Goal: Check status: Check status

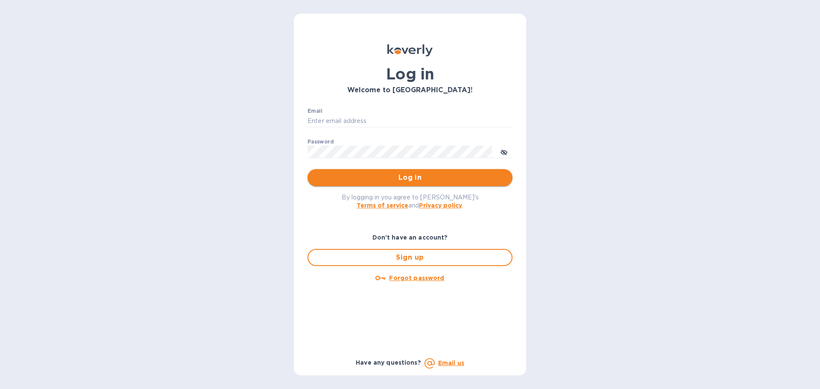
type input "[PERSON_NAME][EMAIL_ADDRESS][DOMAIN_NAME]"
click at [433, 181] on span "Log in" at bounding box center [409, 178] width 191 height 10
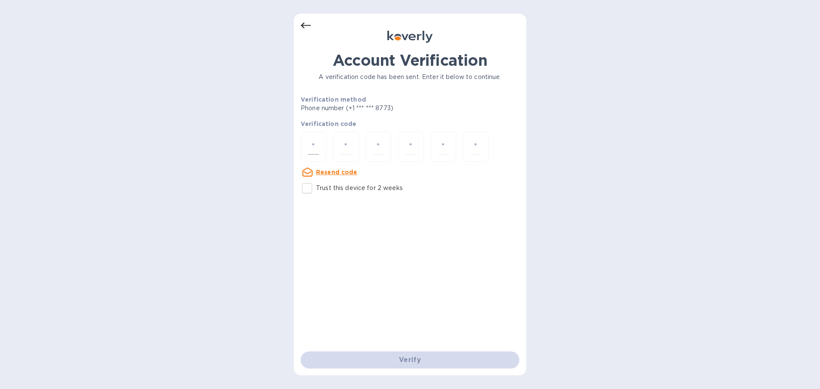
click at [311, 147] on input "number" at bounding box center [313, 147] width 11 height 16
type input "6"
type input "1"
type input "4"
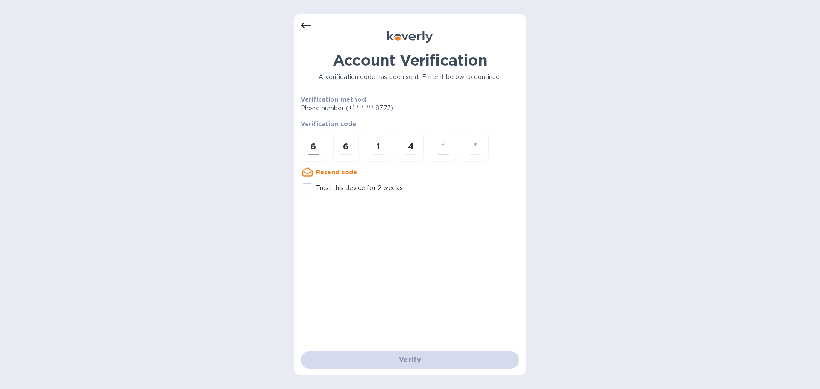
type input "1"
type input "5"
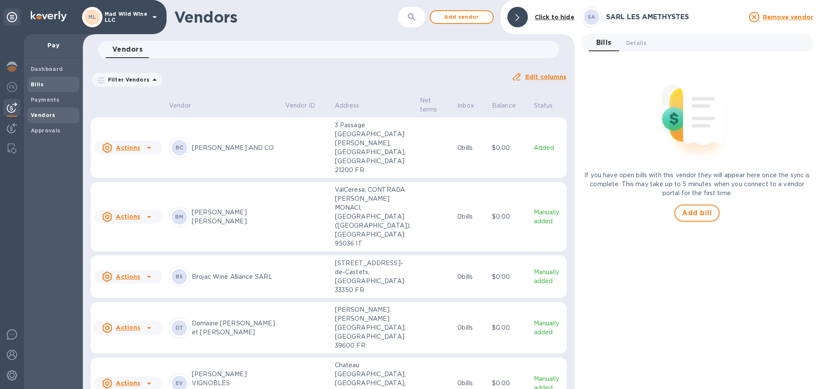
click at [36, 82] on b "Bills" at bounding box center [37, 84] width 13 height 6
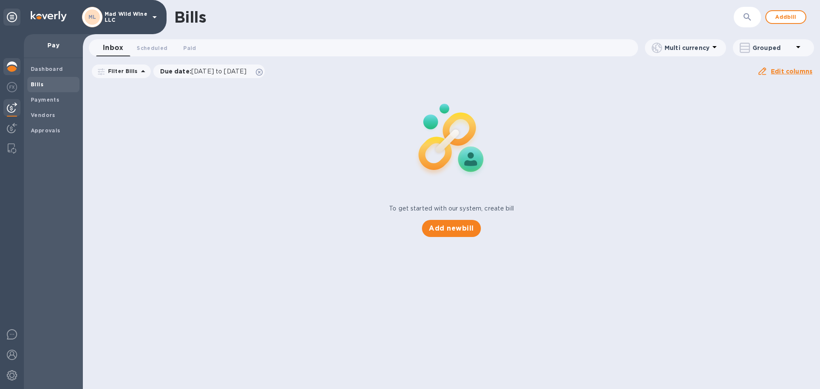
click at [12, 66] on img at bounding box center [12, 67] width 10 height 10
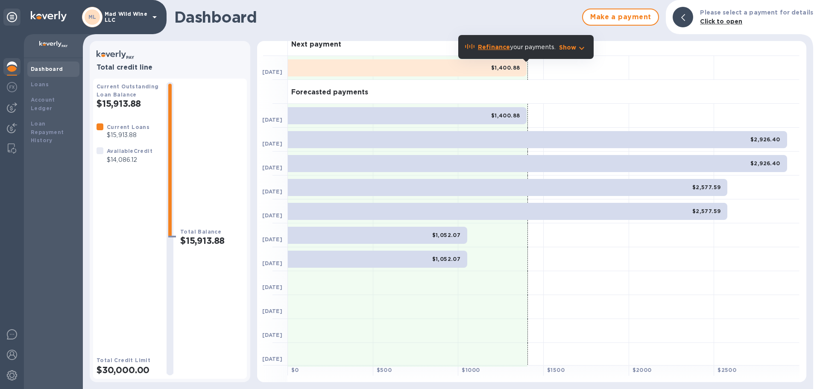
scroll to position [11, 0]
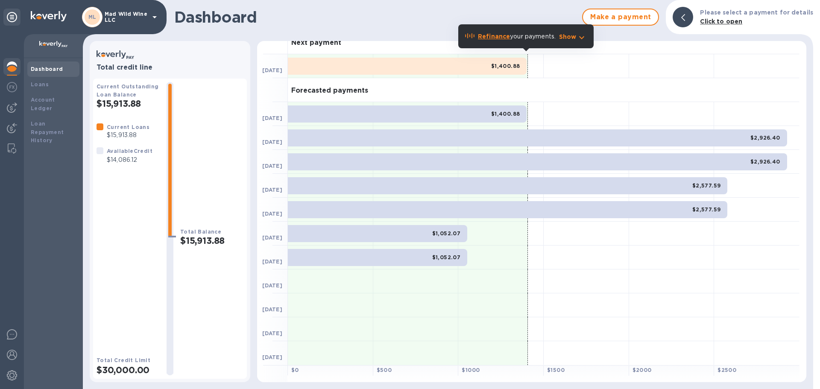
click at [373, 253] on div "$1,052.07" at bounding box center [377, 257] width 179 height 17
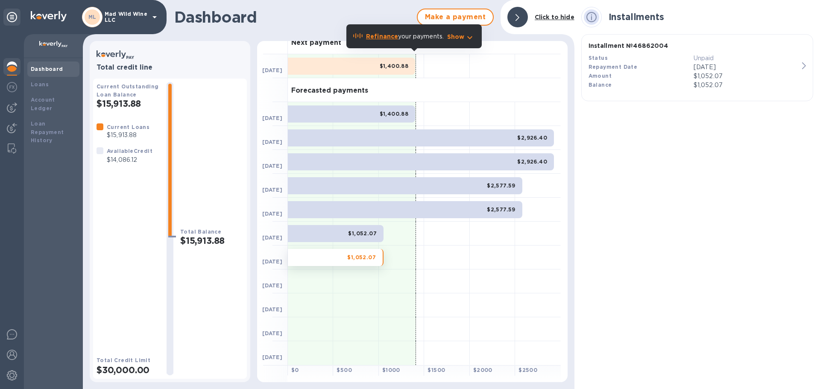
click at [614, 43] on b "Installment № 46862004" at bounding box center [629, 45] width 80 height 7
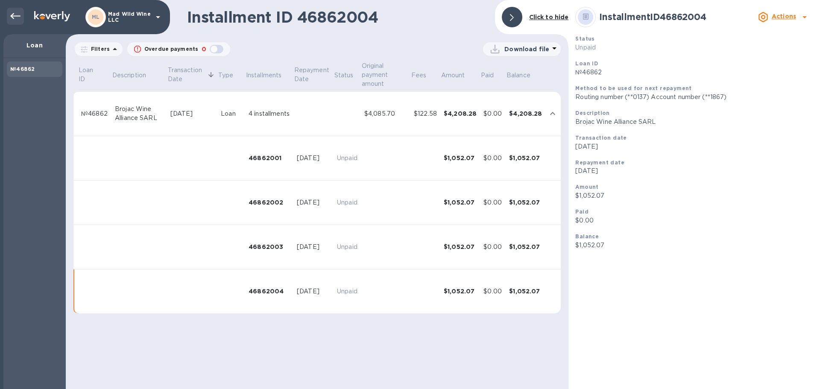
click at [14, 14] on icon at bounding box center [15, 16] width 10 height 10
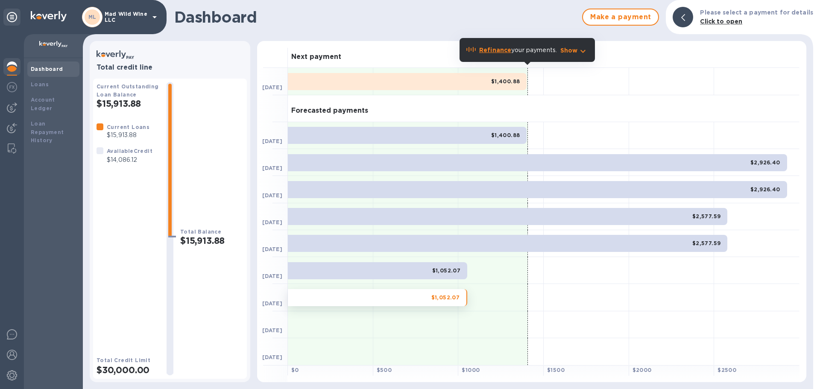
click at [576, 249] on div "$2,577.59" at bounding box center [508, 243] width 440 height 17
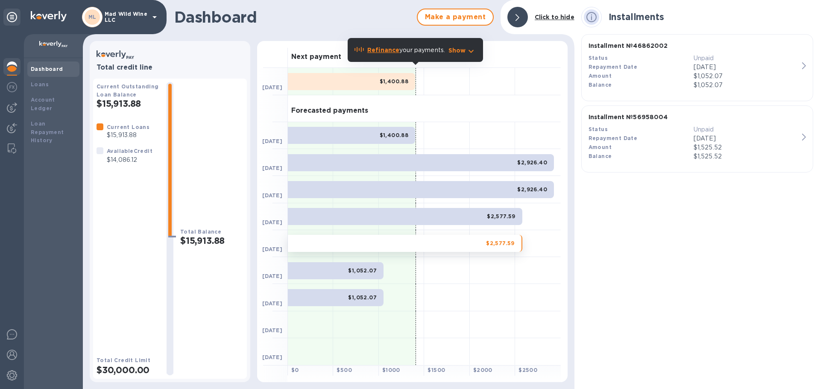
click at [39, 67] on b "Dashboard" at bounding box center [47, 69] width 32 height 6
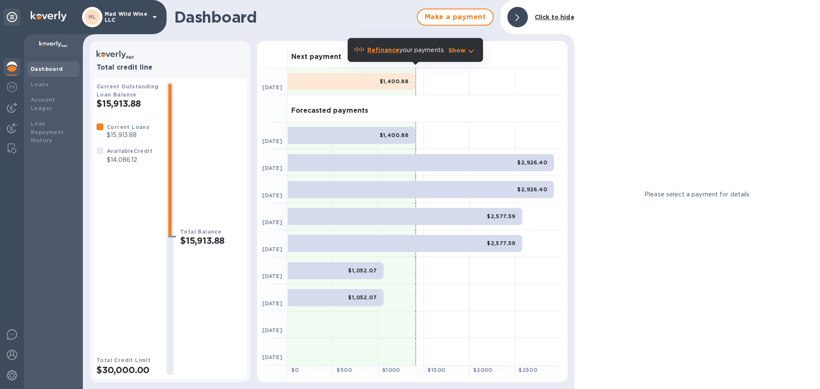
click at [329, 133] on div "$1,400.88" at bounding box center [351, 135] width 127 height 17
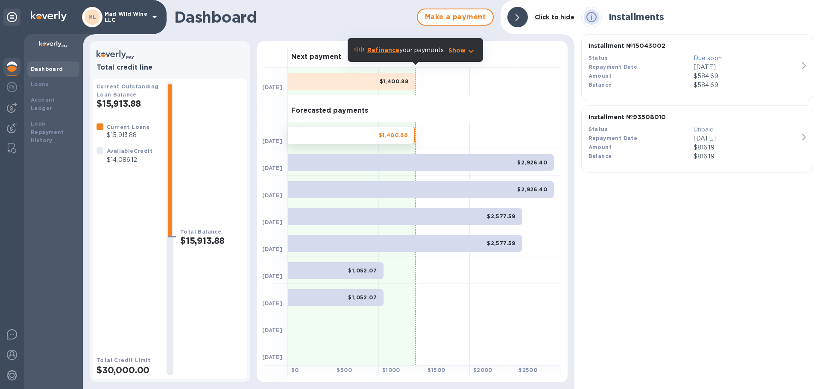
click at [336, 159] on div "$2,926.40" at bounding box center [421, 162] width 266 height 17
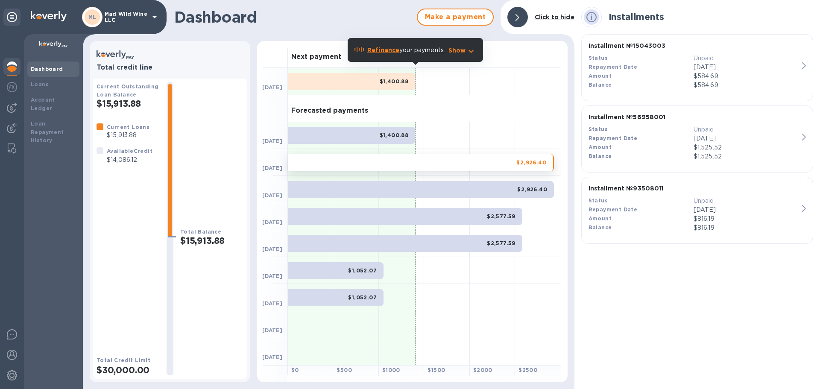
click at [343, 188] on div "$2,926.40" at bounding box center [421, 189] width 266 height 17
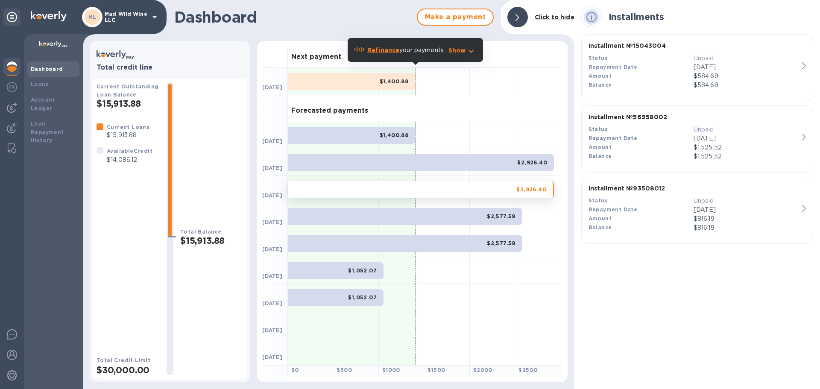
click at [352, 216] on div "$2,577.59" at bounding box center [405, 216] width 234 height 17
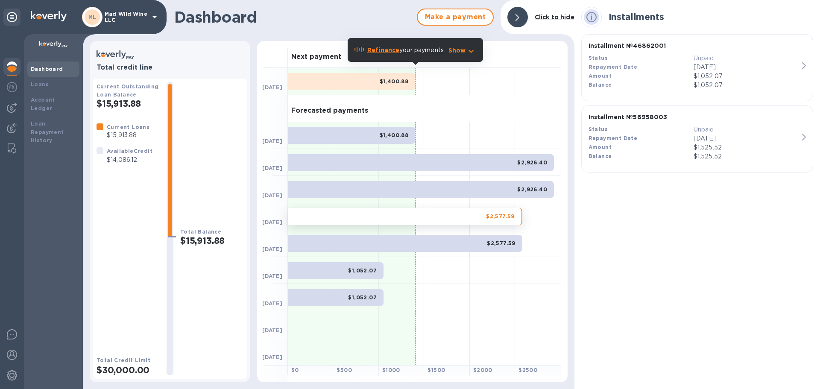
click at [350, 248] on div "$2,577.59" at bounding box center [405, 243] width 234 height 17
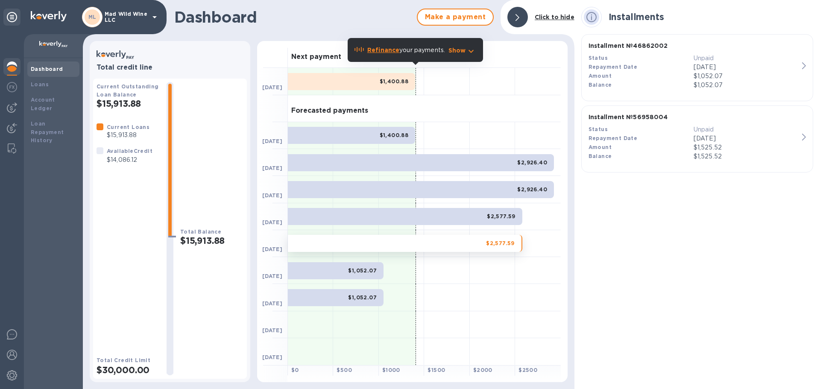
click at [528, 165] on b "$2,926.40" at bounding box center [532, 162] width 30 height 6
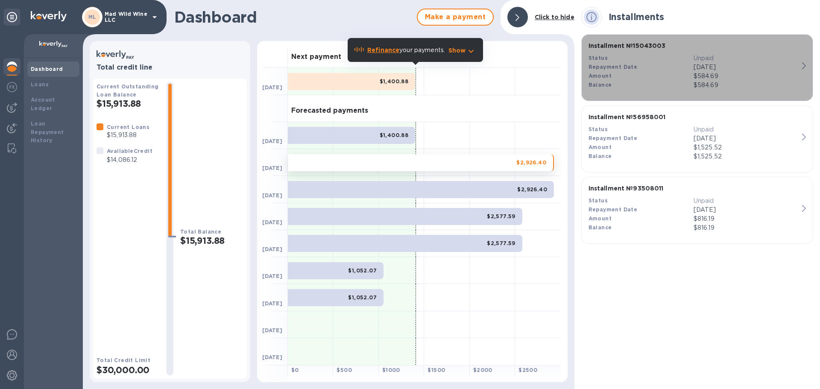
click at [698, 60] on p "Unpaid" at bounding box center [746, 58] width 105 height 9
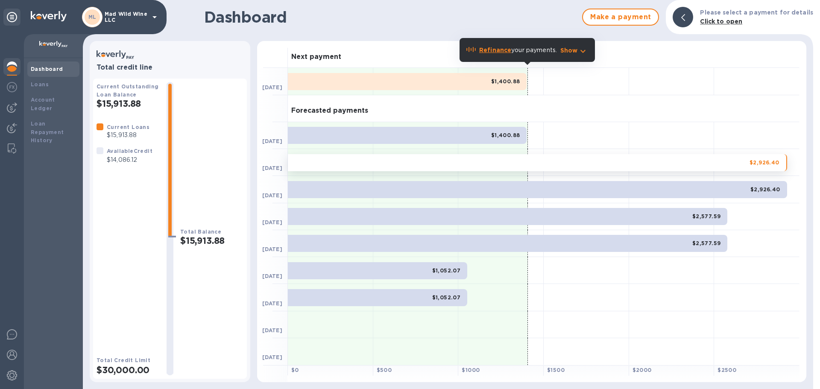
click at [542, 169] on div "$2,926.40" at bounding box center [537, 162] width 499 height 17
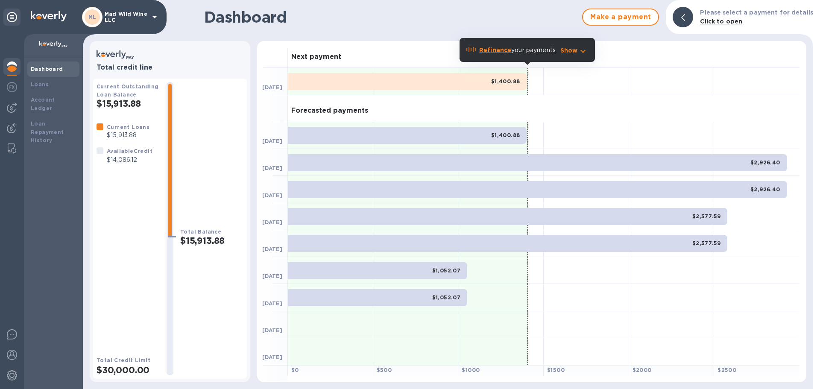
click at [542, 169] on div "$2,926.40" at bounding box center [537, 162] width 499 height 17
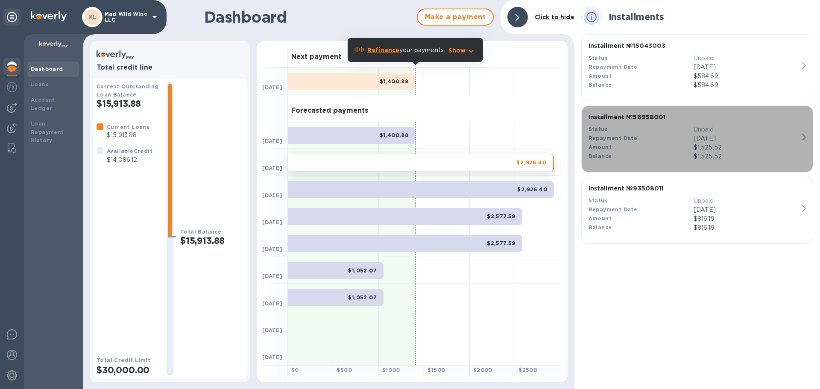
click at [705, 135] on p "Oct 7, 2025" at bounding box center [746, 138] width 105 height 9
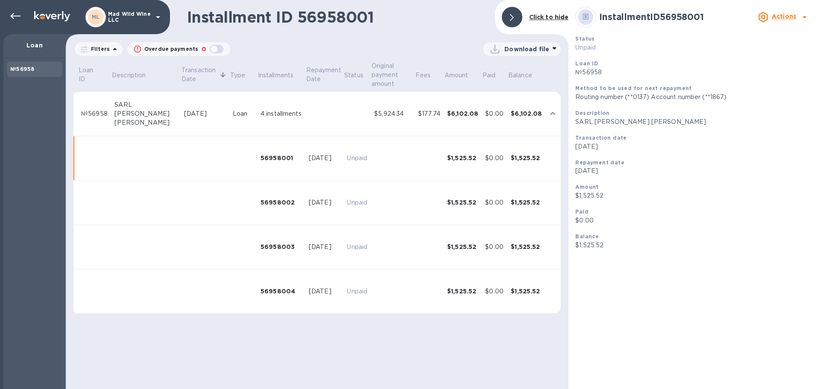
click at [59, 16] on img at bounding box center [52, 16] width 36 height 10
click at [519, 17] on div at bounding box center [512, 17] width 21 height 21
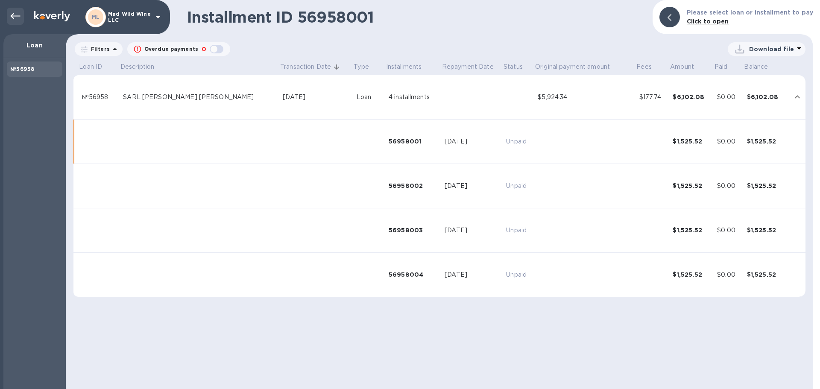
click at [9, 15] on div at bounding box center [15, 16] width 17 height 17
